Goal: Task Accomplishment & Management: Manage account settings

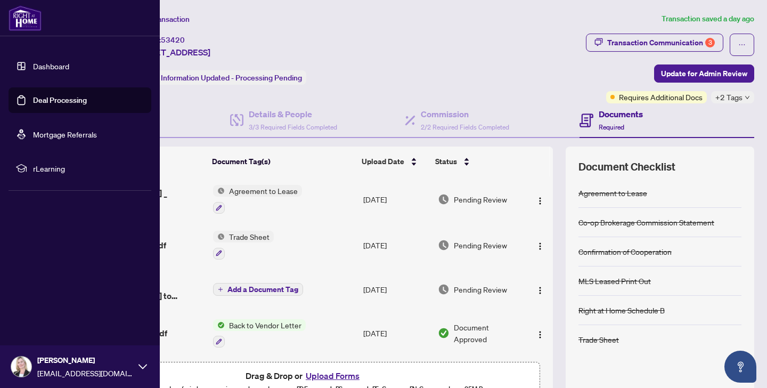
click at [56, 100] on link "Deal Processing" at bounding box center [60, 100] width 54 height 10
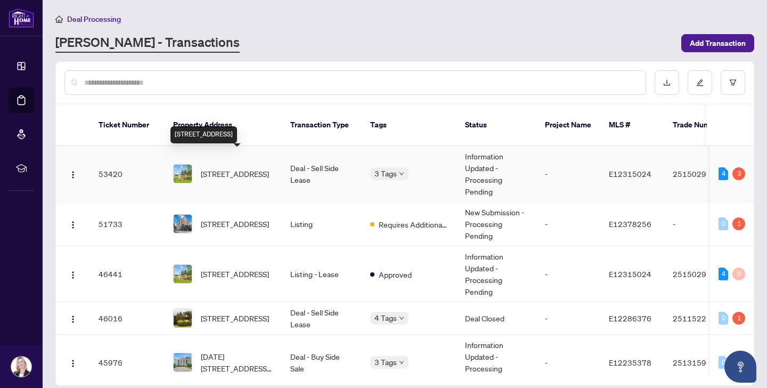
click at [216, 168] on span "[STREET_ADDRESS]" at bounding box center [235, 174] width 68 height 12
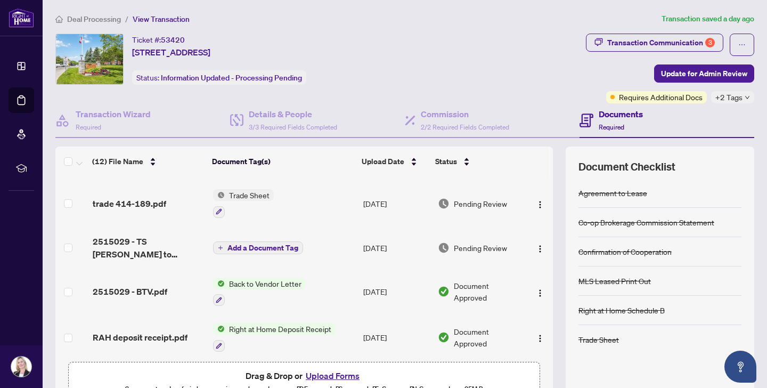
scroll to position [40, 0]
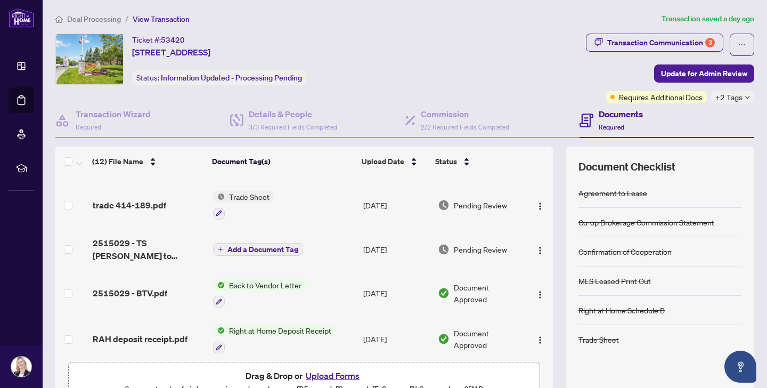
click at [249, 283] on span "Back to Vendor Letter" at bounding box center [265, 285] width 81 height 12
click at [149, 288] on span "2515029 - BTV.pdf" at bounding box center [130, 293] width 75 height 13
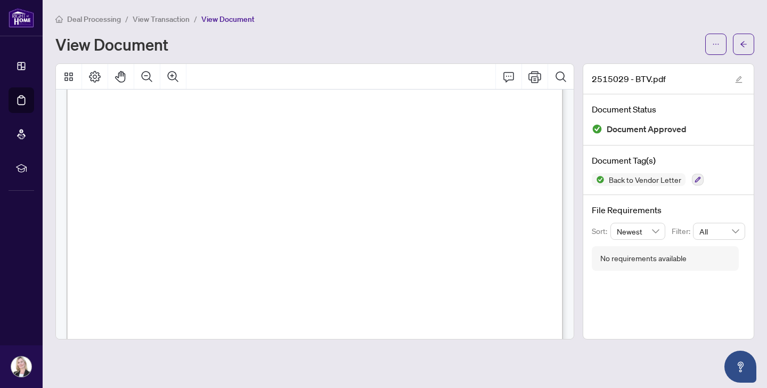
scroll to position [32, 0]
